Goal: Task Accomplishment & Management: Use online tool/utility

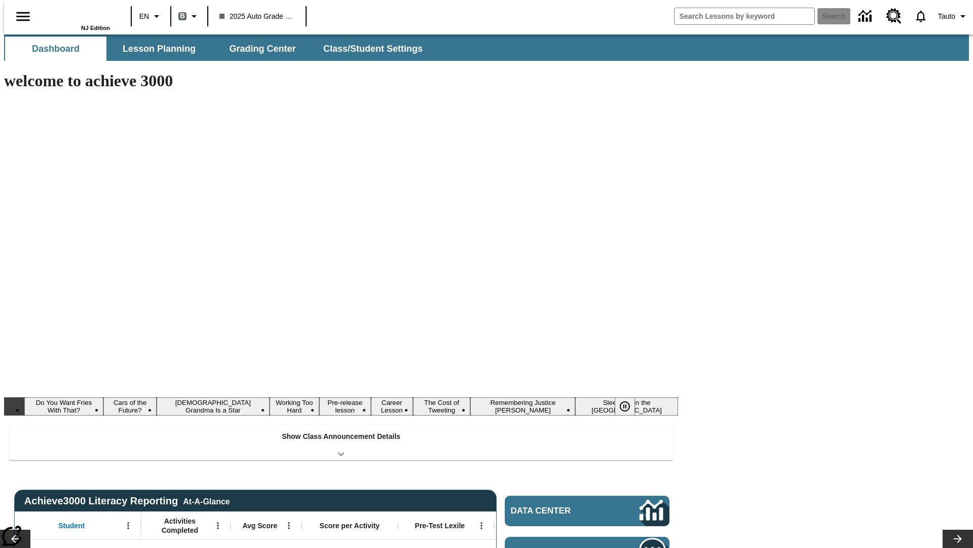
type input "-1"
click at [155, 49] on button "Lesson Planning" at bounding box center [158, 49] width 101 height 24
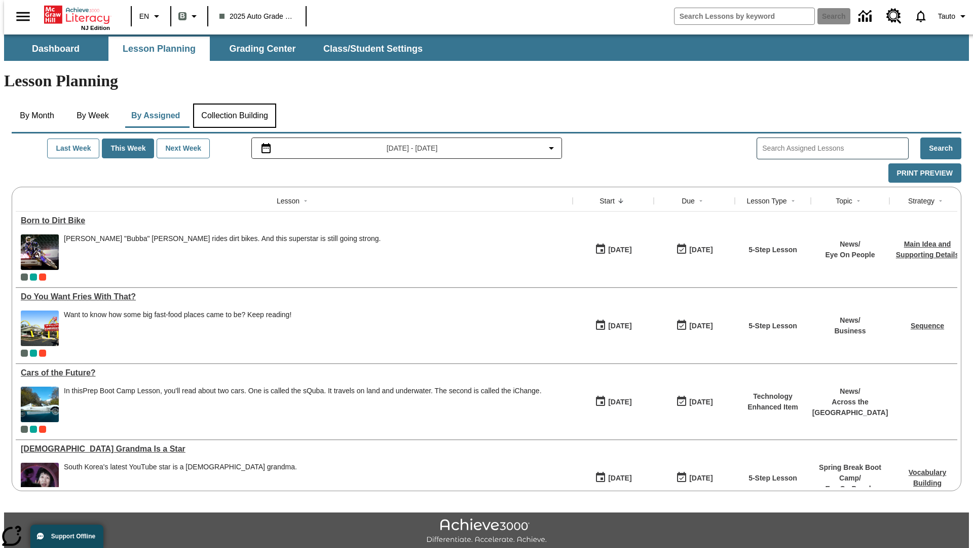
click at [234, 103] on button "Collection Building" at bounding box center [234, 115] width 83 height 24
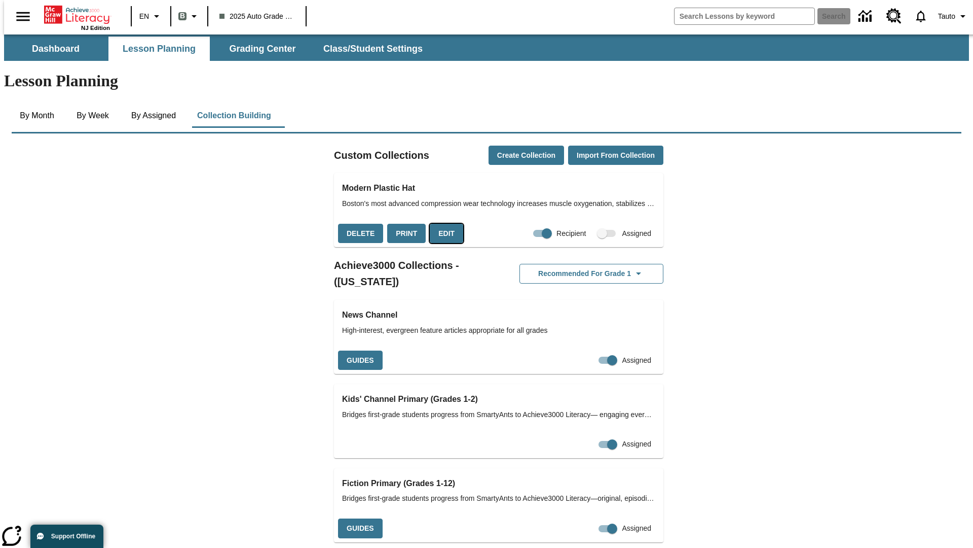
click at [443, 224] on button "Edit" at bounding box center [446, 234] width 33 height 20
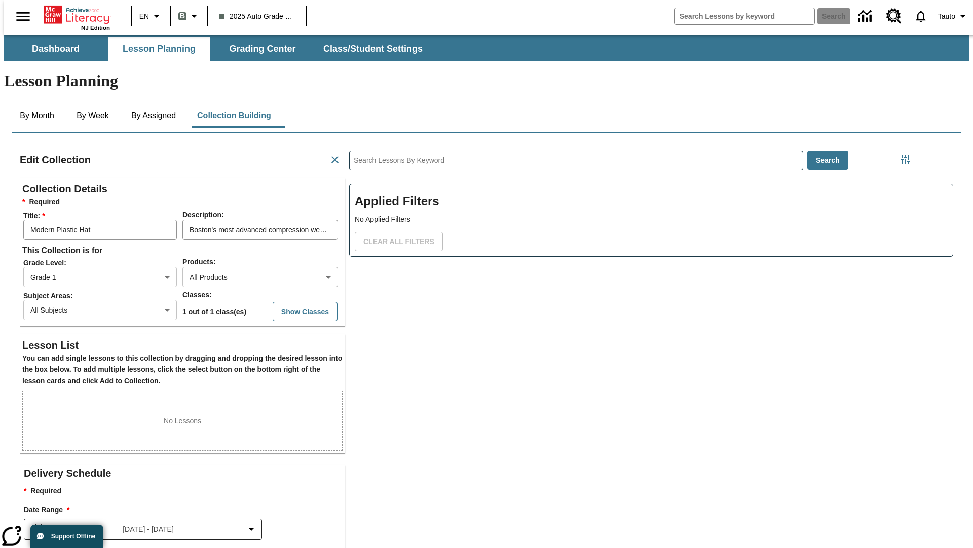
scroll to position [1, 1]
click at [244, 240] on body "Skip to main content NJ Edition EN B 2025 Auto Grade 1 B Search 0 Tauto Dashboa…" at bounding box center [486, 352] width 965 height 636
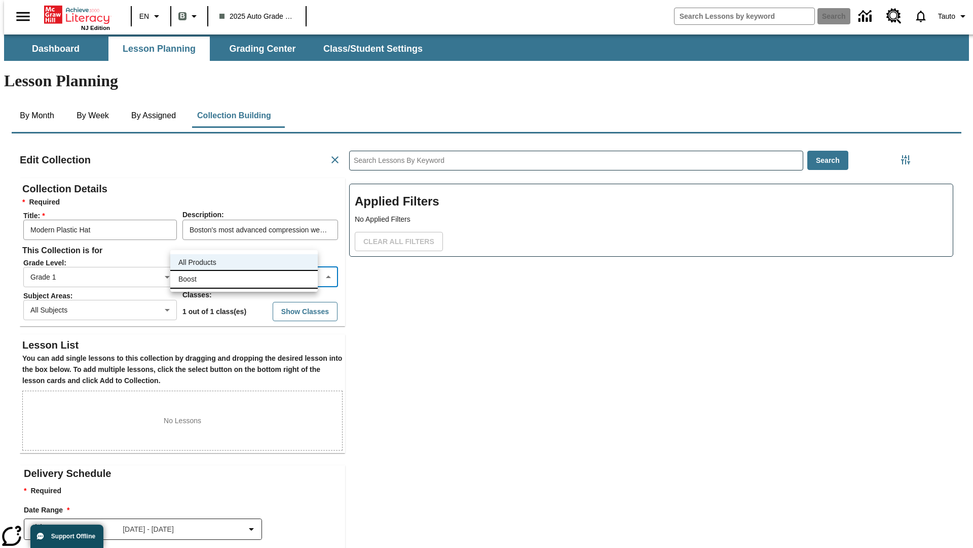
click at [244, 279] on li "Boost" at bounding box center [244, 279] width 148 height 17
type input "12"
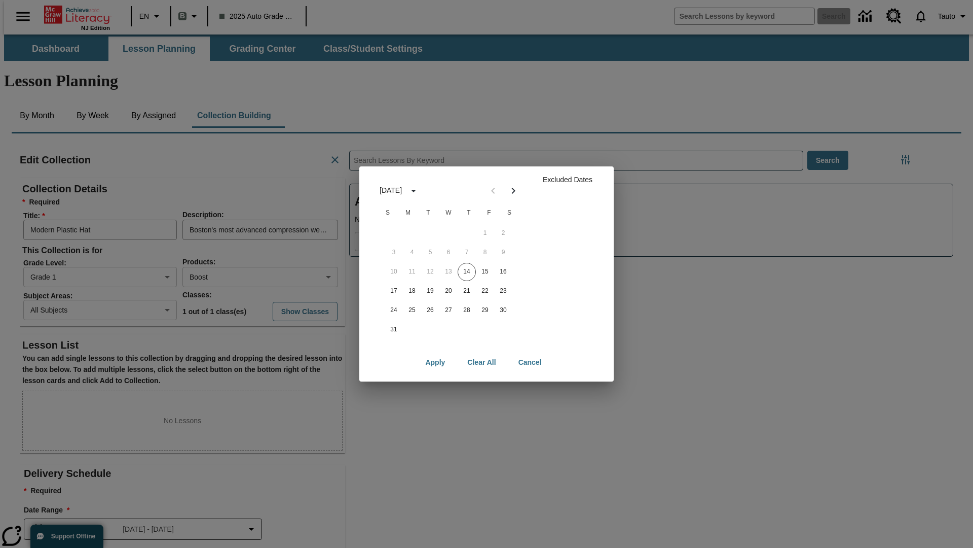
scroll to position [101, 0]
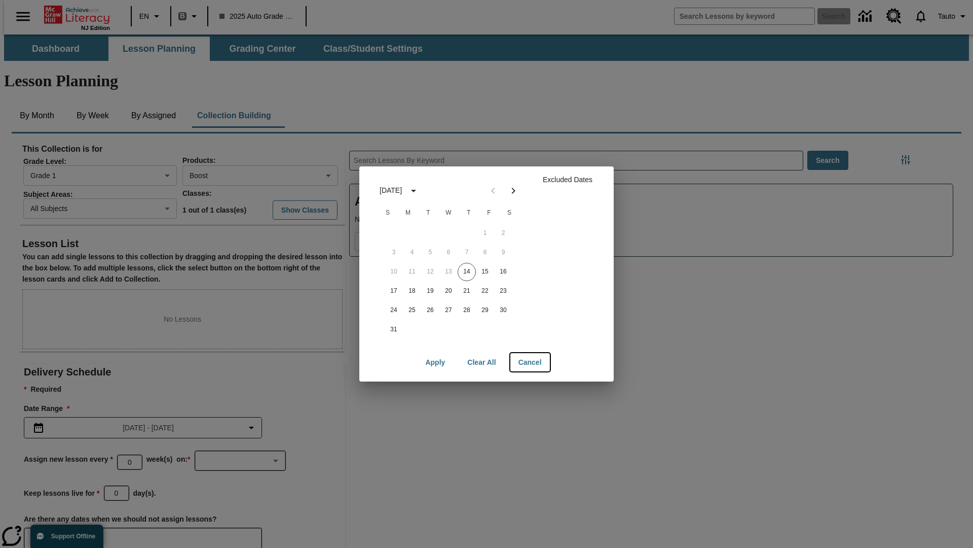
click at [530, 362] on button "Cancel" at bounding box center [531, 362] width 40 height 19
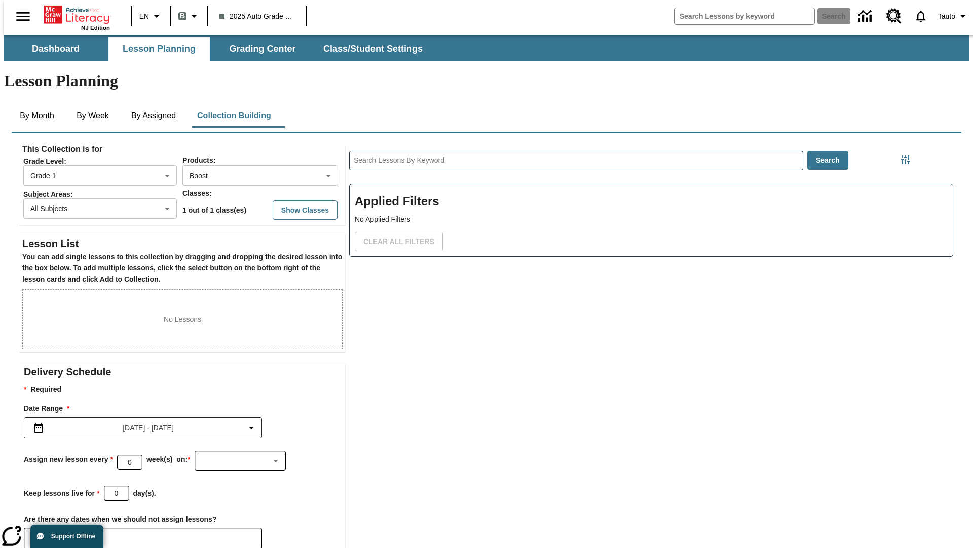
scroll to position [4, 0]
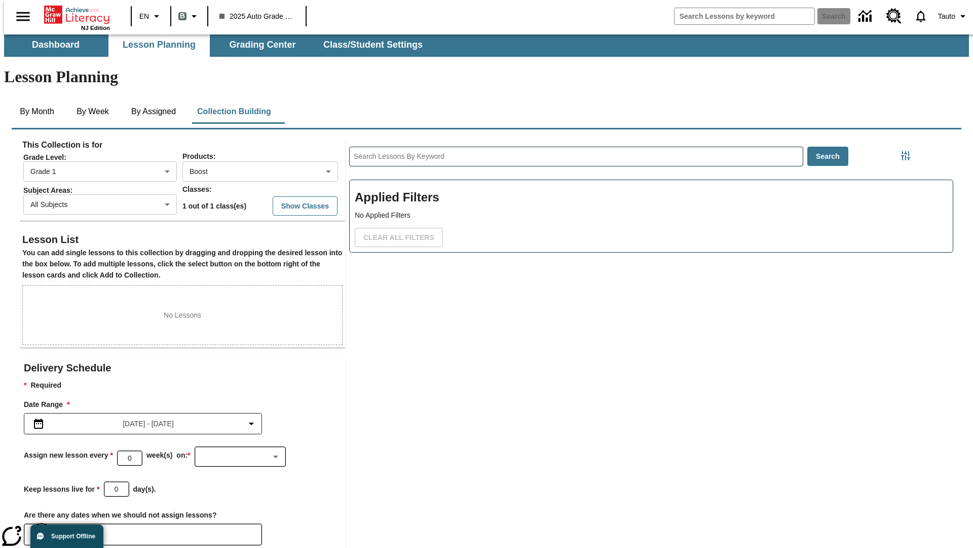
click at [38, 529] on icon "Choose Dates" at bounding box center [41, 534] width 9 height 10
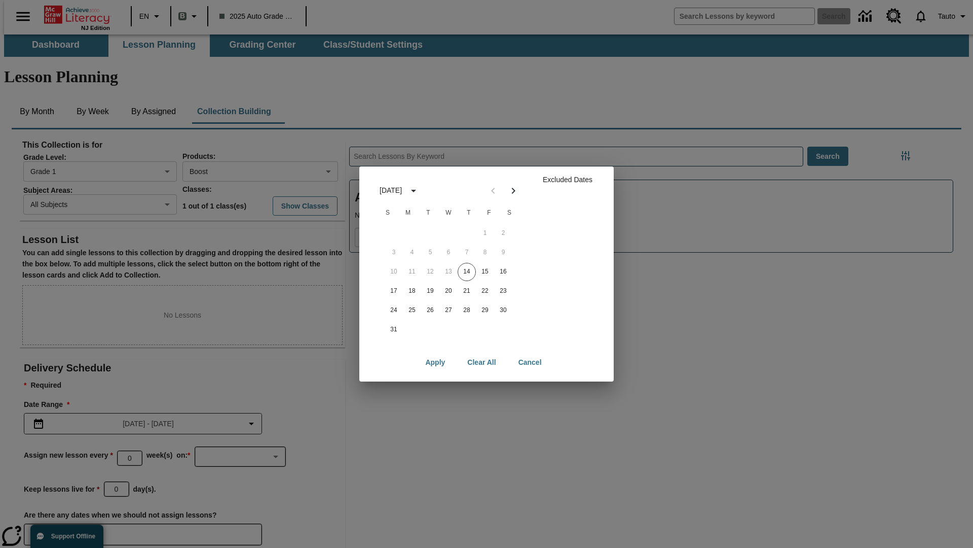
scroll to position [79, 0]
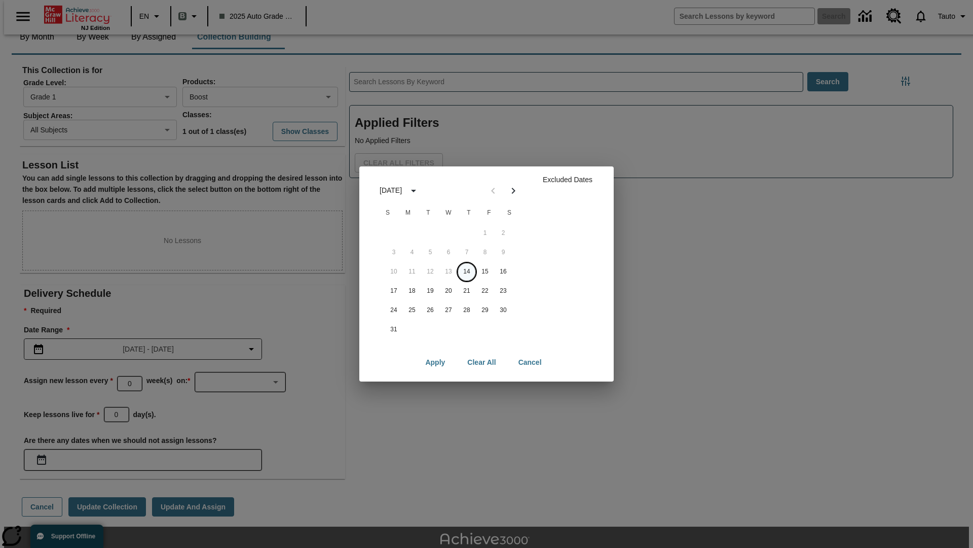
click at [467, 271] on button "14" at bounding box center [467, 272] width 18 height 18
click at [482, 362] on button "Clear All" at bounding box center [481, 362] width 45 height 19
click at [467, 271] on button "14" at bounding box center [467, 272] width 18 height 18
click at [485, 271] on button "15" at bounding box center [485, 272] width 18 height 18
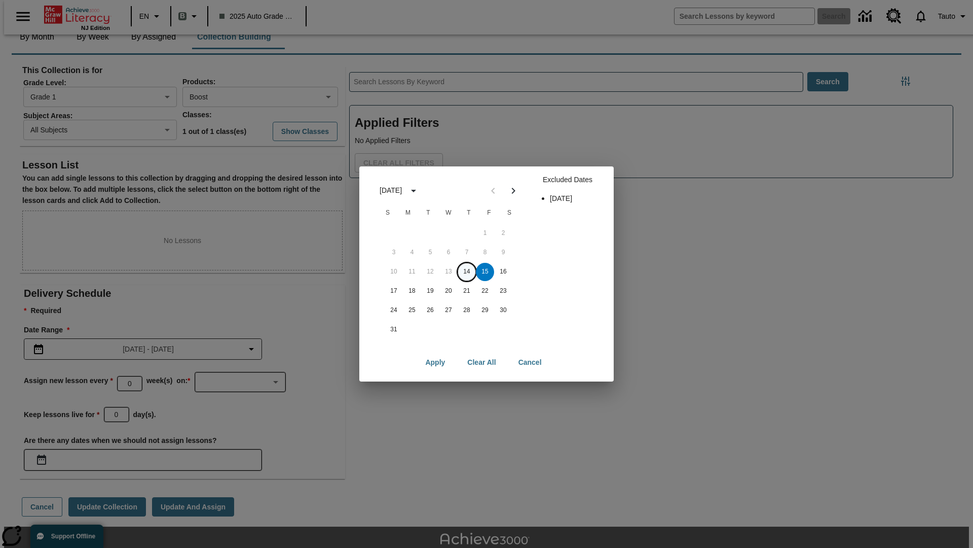
click at [467, 271] on button "14" at bounding box center [467, 272] width 18 height 18
click at [485, 271] on button "15" at bounding box center [485, 272] width 18 height 18
click at [435, 362] on button "Apply" at bounding box center [435, 362] width 36 height 19
type input "[DATE]"
